Goal: Information Seeking & Learning: Learn about a topic

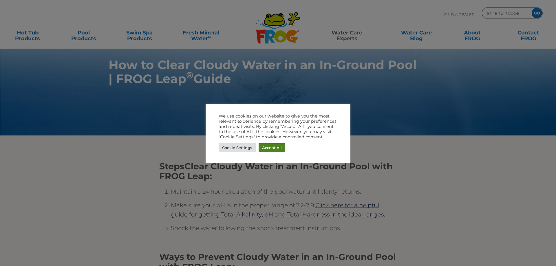
click at [278, 149] on link "Accept All" at bounding box center [272, 147] width 27 height 9
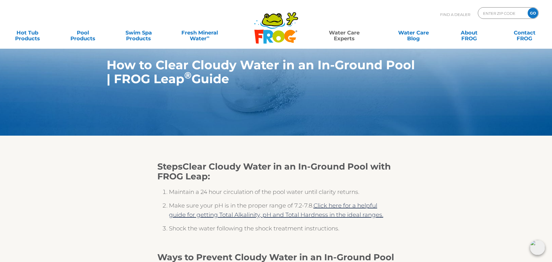
scroll to position [29, 0]
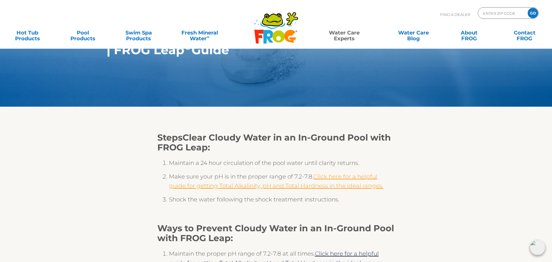
click at [359, 184] on link "Click here for a helpful guide for getting Total Alkalinity, pH and Total Hardn…" at bounding box center [276, 181] width 214 height 16
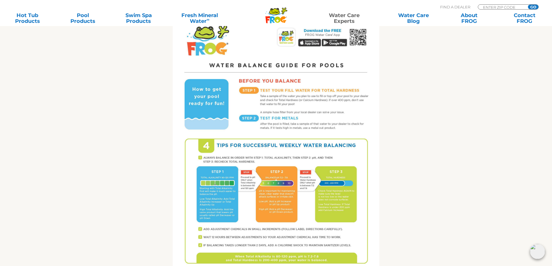
scroll to position [347, 0]
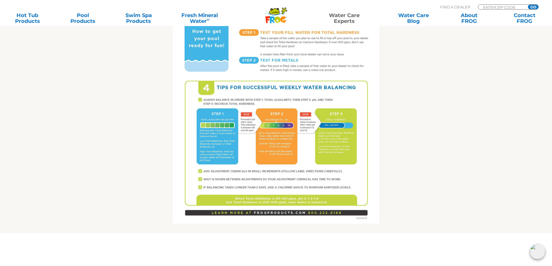
click at [269, 95] on img at bounding box center [276, 90] width 206 height 267
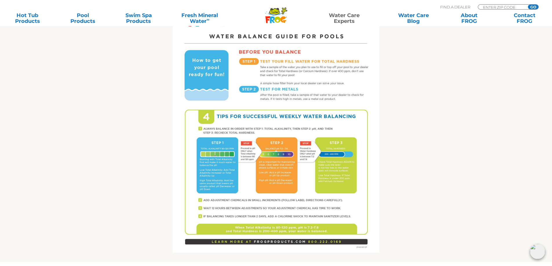
scroll to position [203, 0]
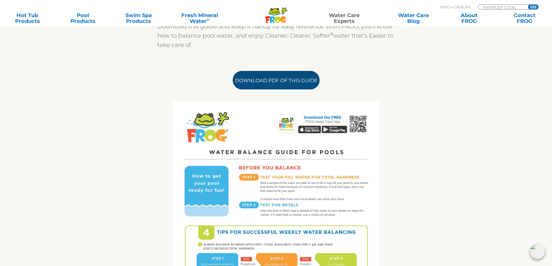
click at [268, 77] on link "Download PDF of this Guide" at bounding box center [276, 80] width 87 height 19
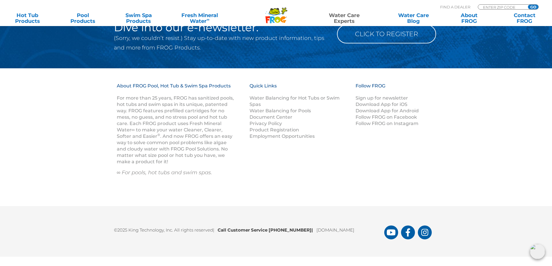
scroll to position [630, 0]
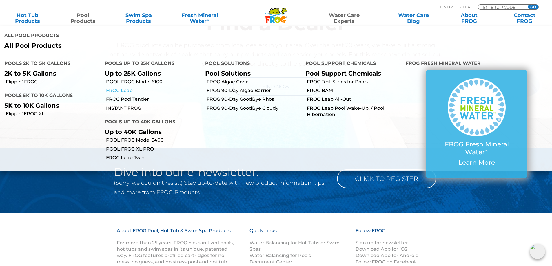
click at [128, 91] on link "FROG Leap" at bounding box center [153, 90] width 94 height 6
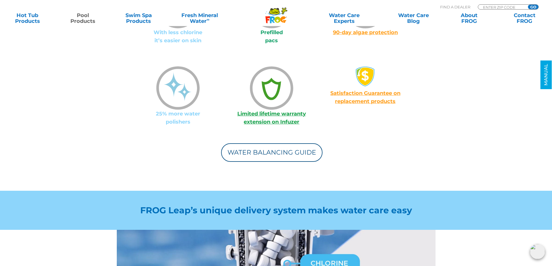
scroll to position [724, 0]
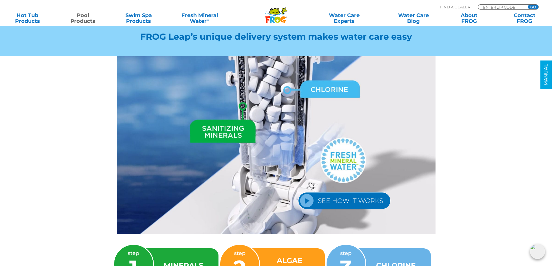
click at [313, 192] on link "SEE HOW IT WORKS" at bounding box center [344, 200] width 92 height 17
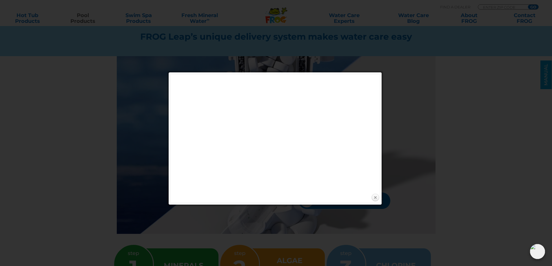
click at [376, 199] on link "Close" at bounding box center [375, 197] width 9 height 9
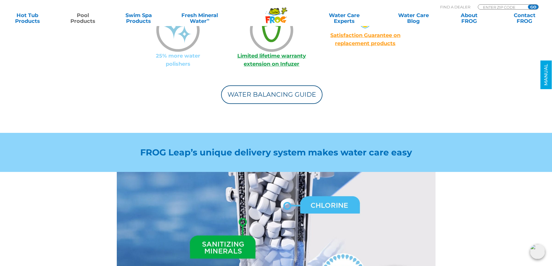
scroll to position [434, 0]
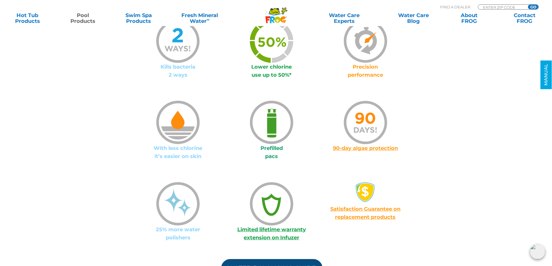
click at [266, 261] on link "Water Balancing Guide" at bounding box center [271, 268] width 101 height 19
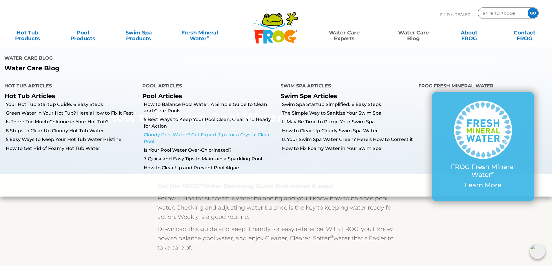
click at [214, 134] on link "Cloudy Pool Water? Get Expert Tips for a Crystal Clear Pool" at bounding box center [210, 138] width 132 height 13
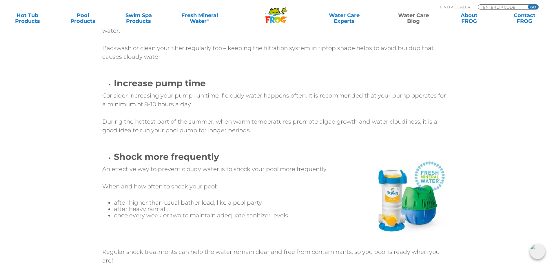
scroll to position [1911, 0]
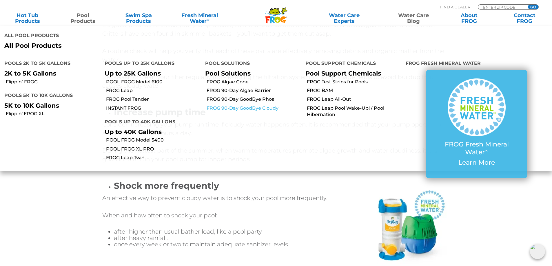
click at [257, 107] on link "FROG 90-Day GoodBye Cloudy" at bounding box center [253, 108] width 94 height 6
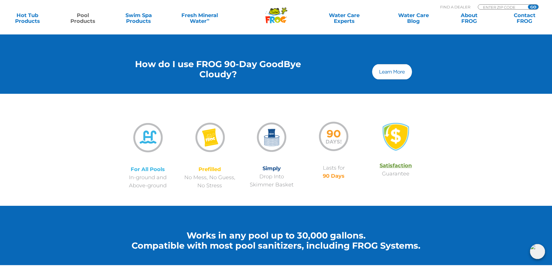
scroll to position [261, 0]
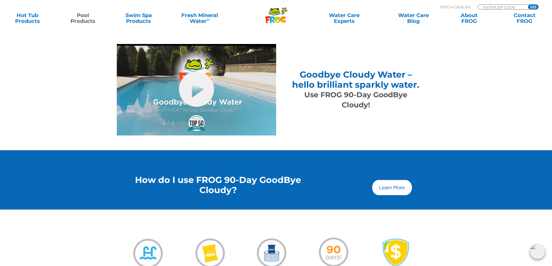
click at [396, 186] on img at bounding box center [392, 187] width 42 height 17
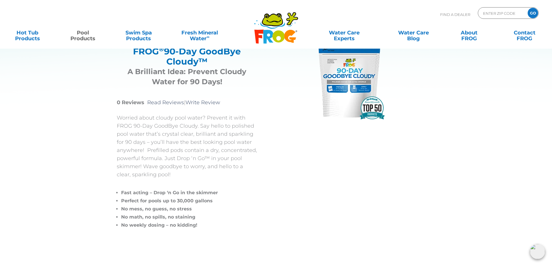
scroll to position [0, 0]
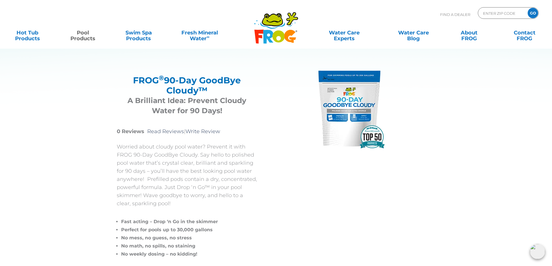
click at [366, 114] on img at bounding box center [348, 108] width 87 height 87
click at [351, 122] on img at bounding box center [348, 108] width 87 height 87
click at [283, 26] on icon ".st130{clip-path:url(#SVGID_2_);fill-rule:evenodd;clip-rule:evenodd;fill:#C3CC0…" at bounding box center [276, 28] width 45 height 32
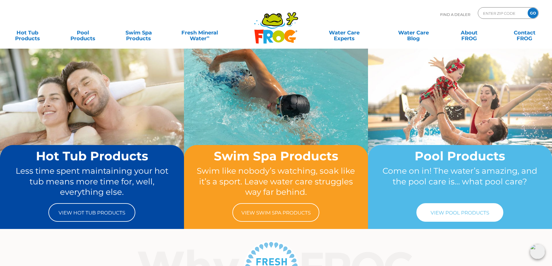
click at [472, 211] on link "View Pool Products" at bounding box center [459, 212] width 87 height 19
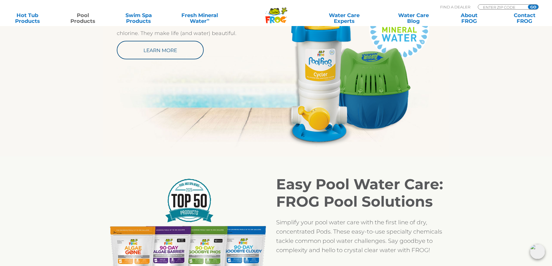
scroll to position [463, 0]
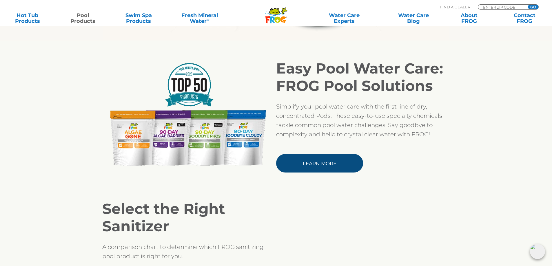
click at [345, 164] on link "Learn More" at bounding box center [319, 163] width 87 height 19
